Goal: Check status: Check status

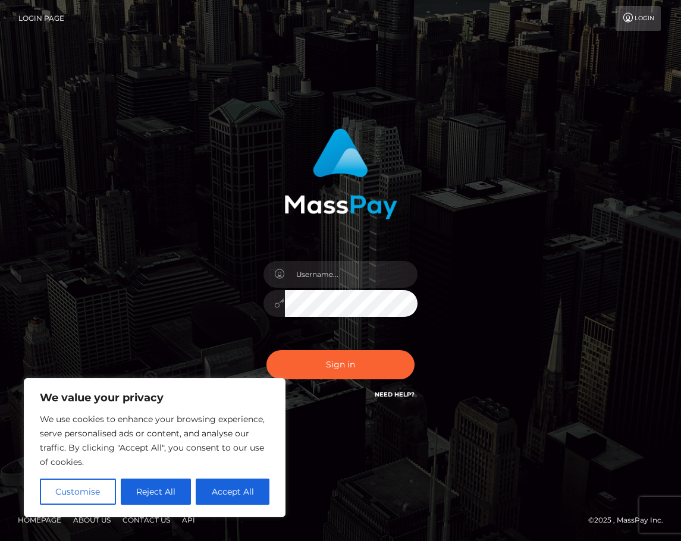
drag, startPoint x: 217, startPoint y: 493, endPoint x: 209, endPoint y: 525, distance: 33.8
click at [216, 495] on button "Accept All" at bounding box center [233, 492] width 74 height 26
checkbox input "true"
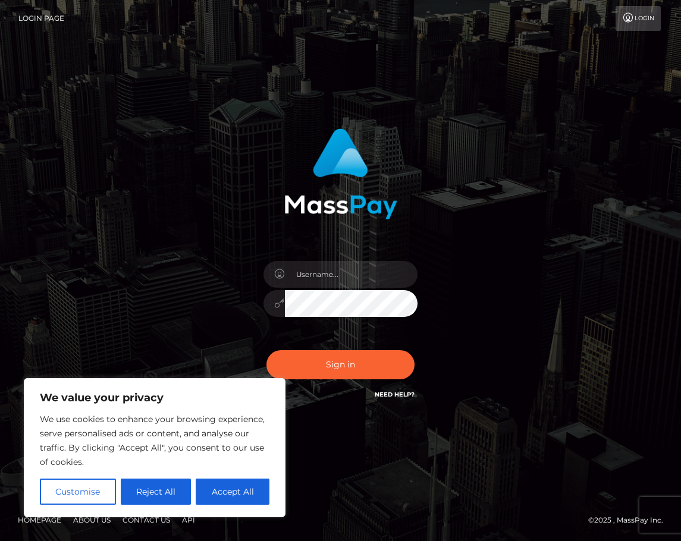
checkbox input "true"
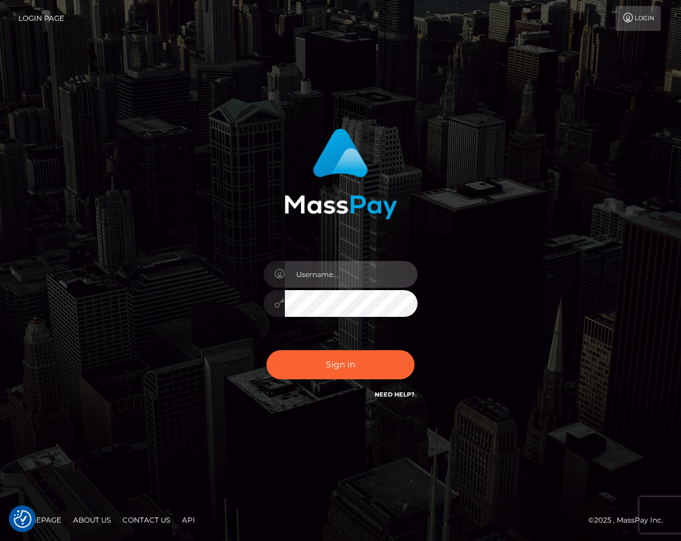
click at [328, 278] on input "text" at bounding box center [351, 274] width 133 height 27
type input "christianc.xcite"
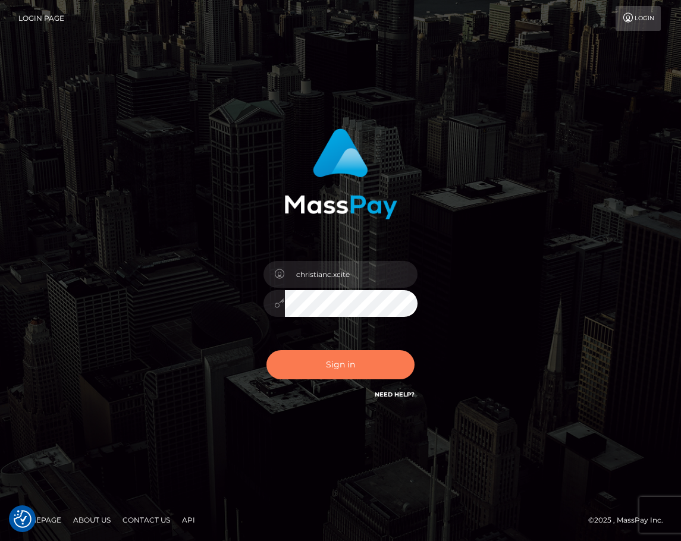
click at [294, 373] on button "Sign in" at bounding box center [340, 364] width 149 height 29
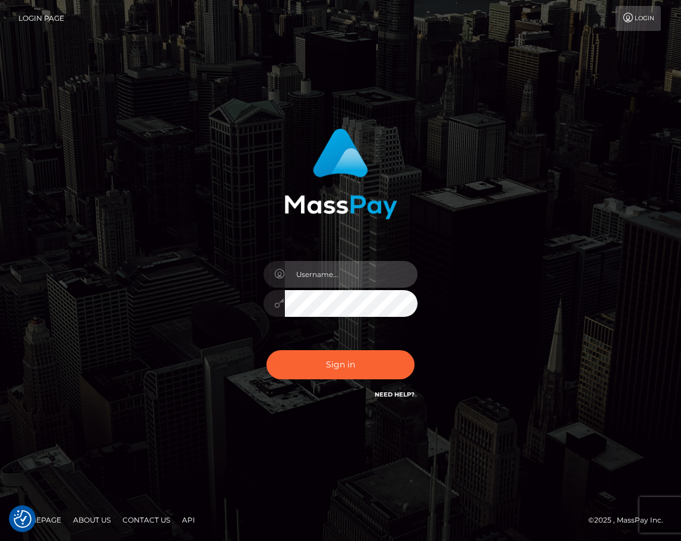
click at [326, 275] on input "text" at bounding box center [351, 274] width 133 height 27
type input "christianc.xcite"
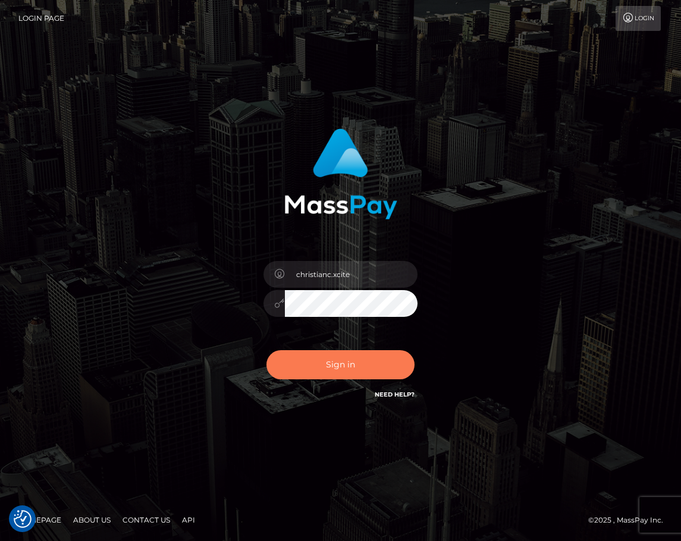
click at [335, 366] on button "Sign in" at bounding box center [340, 364] width 149 height 29
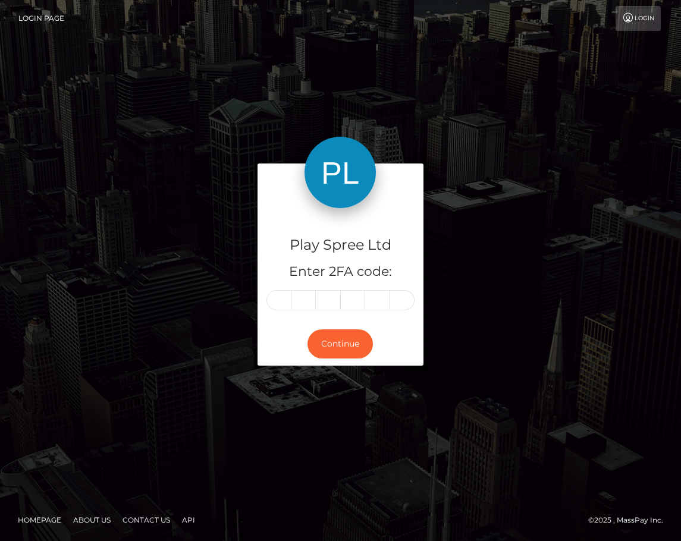
click at [278, 304] on input "text" at bounding box center [278, 300] width 25 height 20
type input "2"
type input "0"
type input "2"
type input "1"
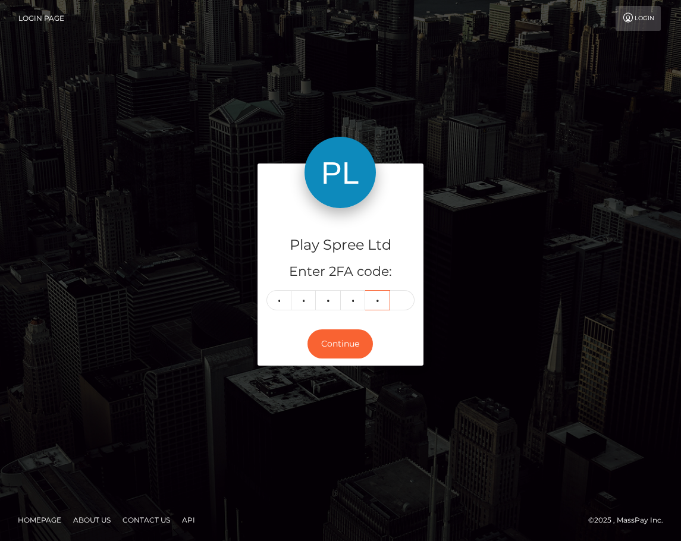
type input "9"
type input "8"
click at [344, 343] on button "Continue" at bounding box center [340, 344] width 65 height 29
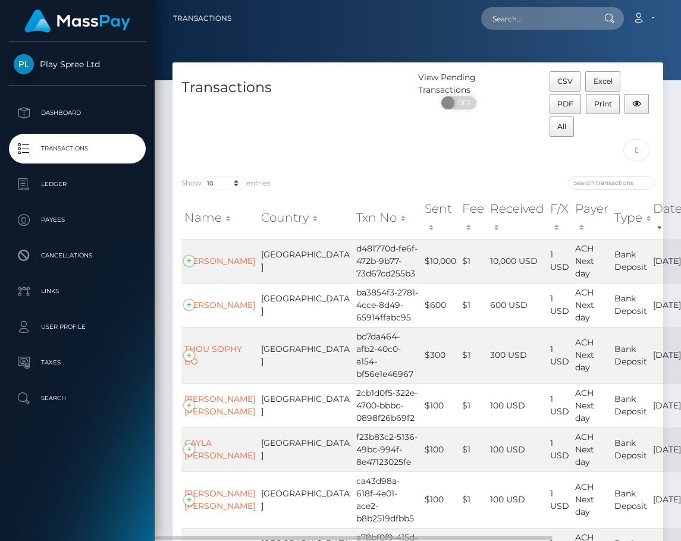
click at [522, 76] on div "View Pending Transactions ON OFF" at bounding box center [479, 93] width 123 height 44
click at [353, 269] on td "d481770d-fe6f-472b-9b77-73d67cd255b3" at bounding box center [387, 261] width 68 height 44
drag, startPoint x: 561, startPoint y: 251, endPoint x: 567, endPoint y: 251, distance: 6.5
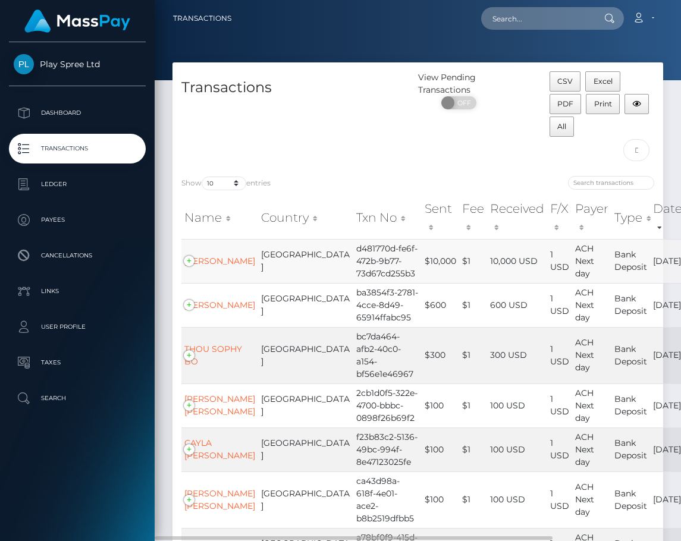
click at [572, 251] on td "ACH Next day" at bounding box center [591, 261] width 39 height 44
click at [353, 278] on td "d481770d-fe6f-472b-9b77-73d67cd255b3" at bounding box center [387, 261] width 68 height 44
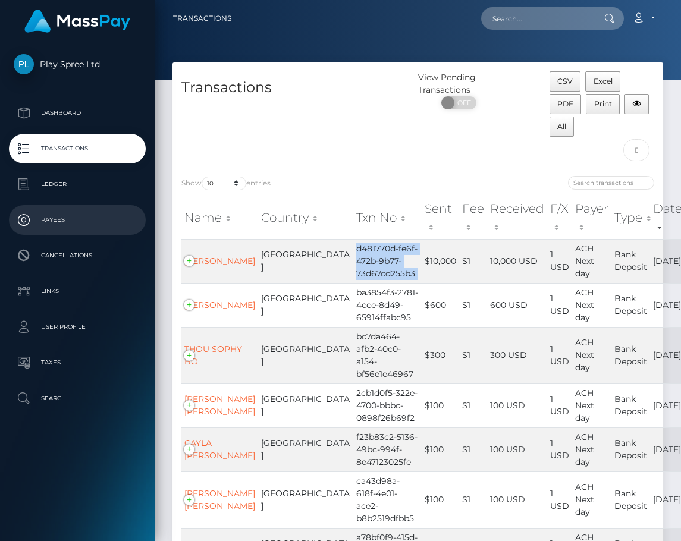
copy td "d481770d-fe6f-472b-9b77-73d67cd255b3"
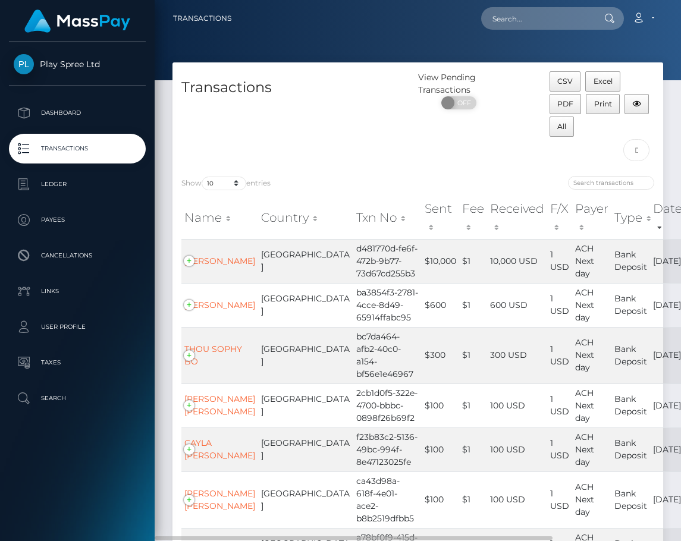
click at [562, 161] on div "CSV Excel PDF Print All" at bounding box center [602, 119] width 123 height 96
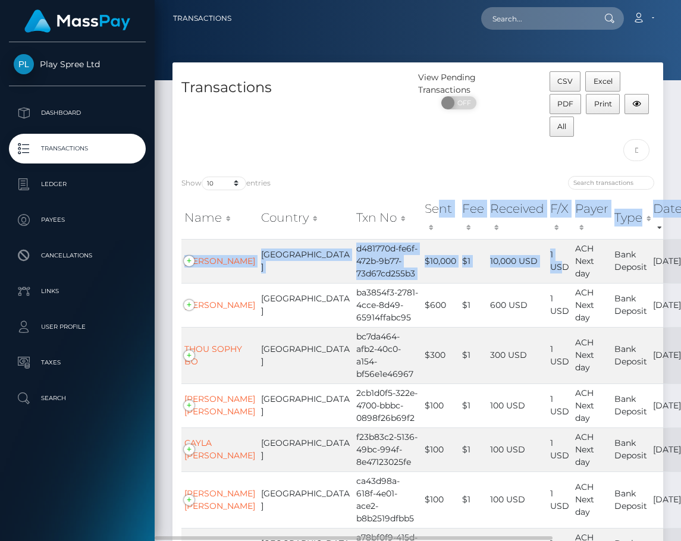
drag, startPoint x: 516, startPoint y: 268, endPoint x: 385, endPoint y: 221, distance: 139.6
click at [385, 221] on table "Name Country Txn No Sent Fee Received F/X Payer Type Date Time Status Name Coun…" at bounding box center [433, 466] width 504 height 539
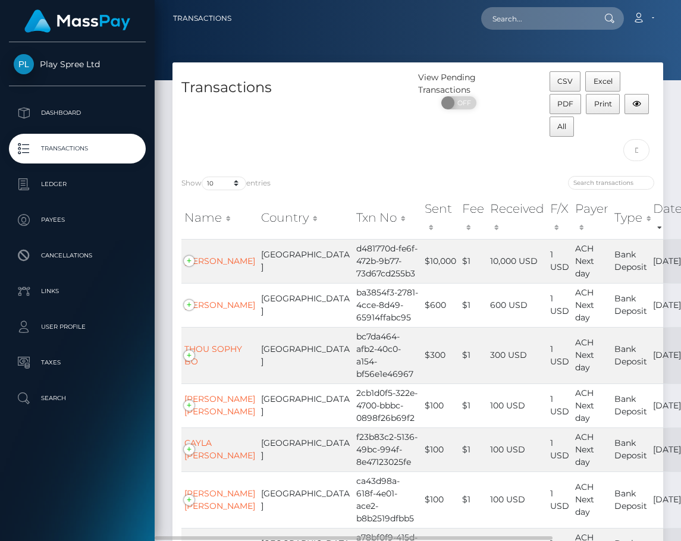
click at [517, 90] on div "View Pending Transactions ON OFF" at bounding box center [479, 93] width 123 height 44
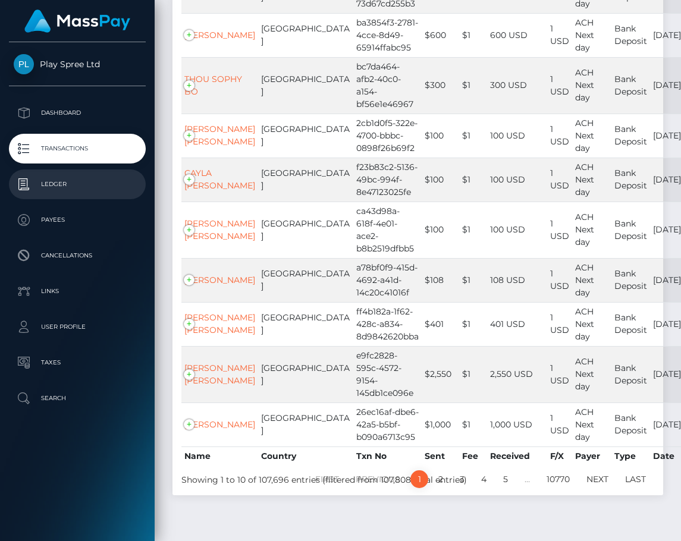
click at [79, 178] on p "Ledger" at bounding box center [77, 184] width 127 height 18
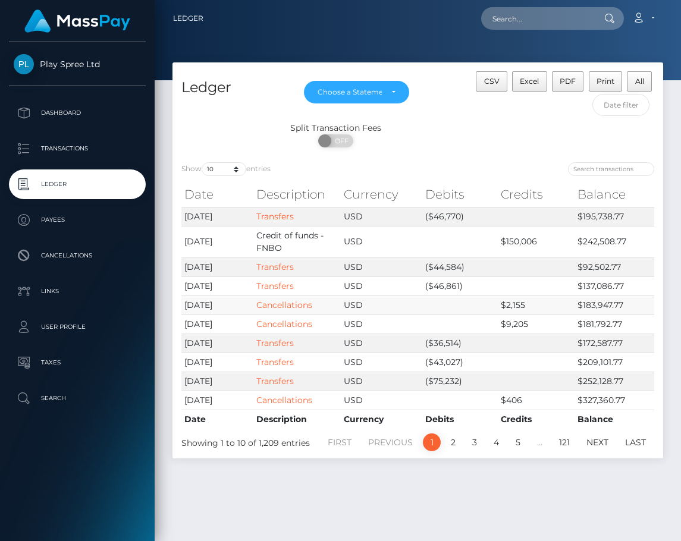
drag, startPoint x: 453, startPoint y: 296, endPoint x: 385, endPoint y: 300, distance: 67.3
click at [385, 300] on tr "[DATE] Cancellations USD $2,155 $183,947.77" at bounding box center [417, 305] width 473 height 19
drag, startPoint x: 196, startPoint y: 305, endPoint x: 653, endPoint y: 300, distance: 457.4
click at [652, 300] on tr "2025-08-25 Cancellations USD $2,155 $183,947.77" at bounding box center [417, 305] width 473 height 19
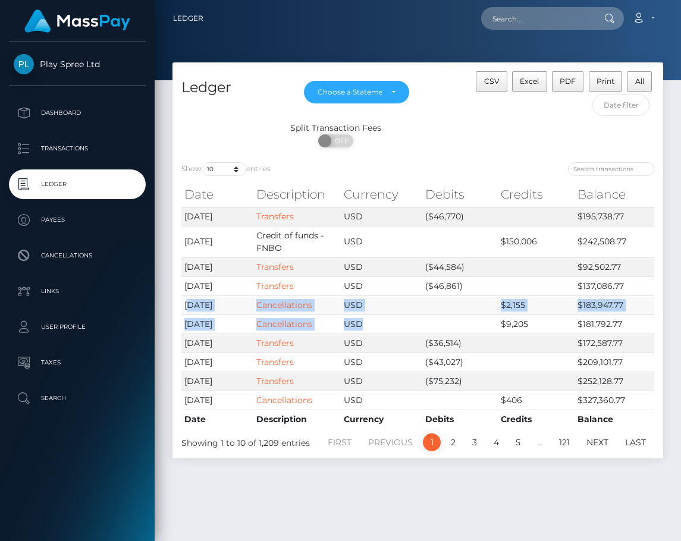
drag, startPoint x: 476, startPoint y: 319, endPoint x: 189, endPoint y: 299, distance: 287.4
click at [189, 299] on tbody "2025-08-27 Transfers USD ($46,770) $195,738.77 2025-08-27 Credit of funds - FNB…" at bounding box center [417, 308] width 473 height 203
click at [284, 326] on link "Cancellations" at bounding box center [284, 324] width 56 height 11
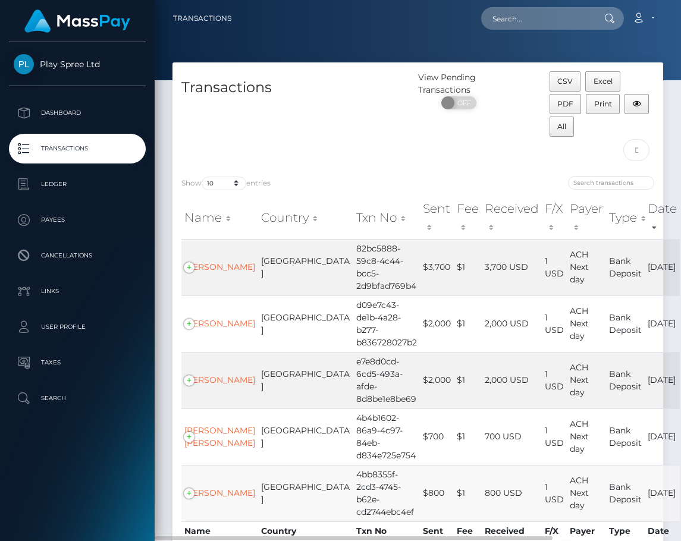
scroll to position [100, 0]
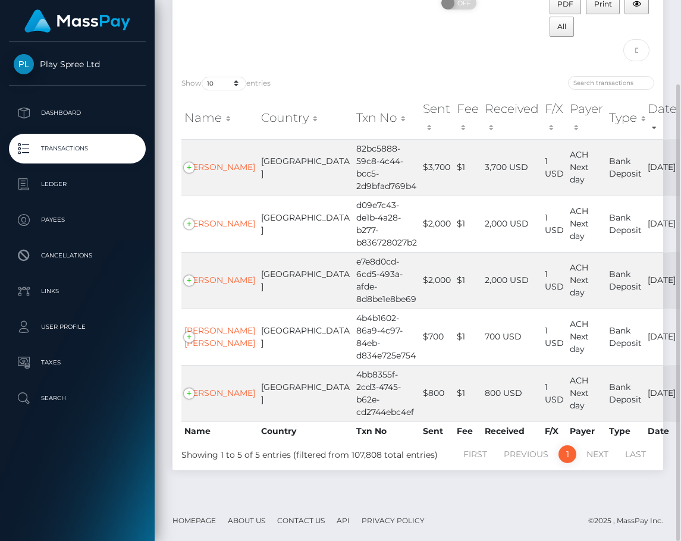
drag, startPoint x: 499, startPoint y: 42, endPoint x: 491, endPoint y: 61, distance: 20.5
click at [502, 43] on div "View Pending Transactions ON OFF" at bounding box center [479, 19] width 123 height 96
